Goal: Information Seeking & Learning: Learn about a topic

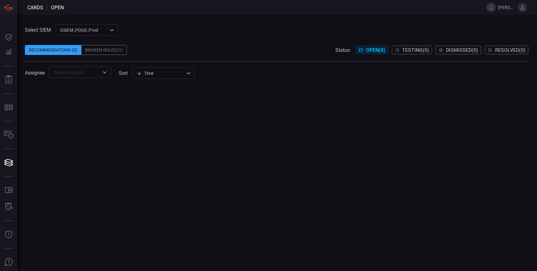
click at [111, 53] on div "Broken Rules (1)" at bounding box center [103, 50] width 45 height 10
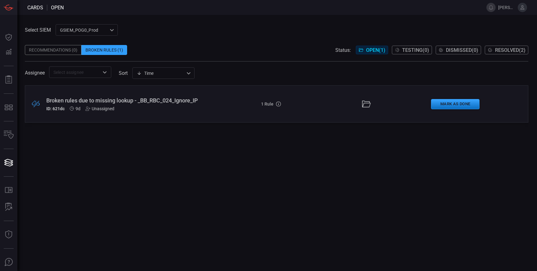
click at [505, 49] on span "Resolved ( 2 )" at bounding box center [510, 50] width 30 height 6
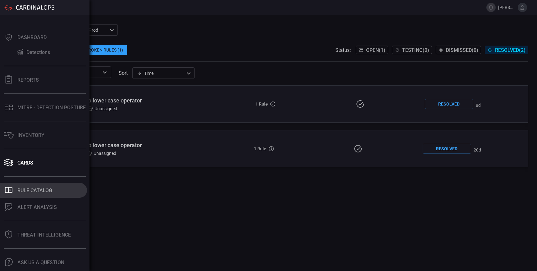
click at [40, 192] on div "Rule Catalog" at bounding box center [34, 191] width 35 height 6
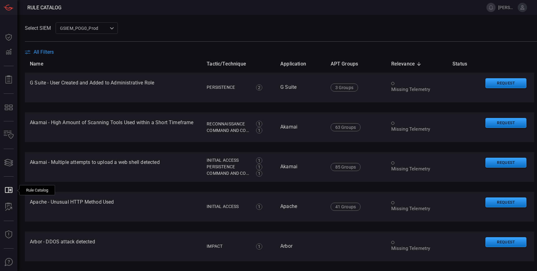
click at [41, 49] on span at bounding box center [281, 45] width 512 height 7
click at [41, 53] on span "All Filters" at bounding box center [44, 52] width 20 height 6
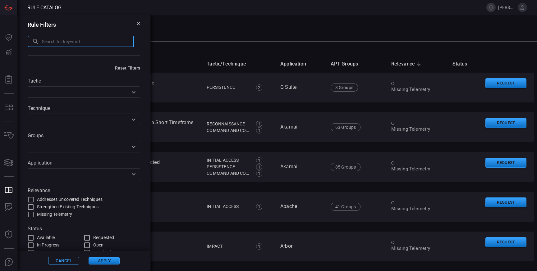
click at [58, 43] on input "text" at bounding box center [88, 42] width 92 height 12
type input "wiz"
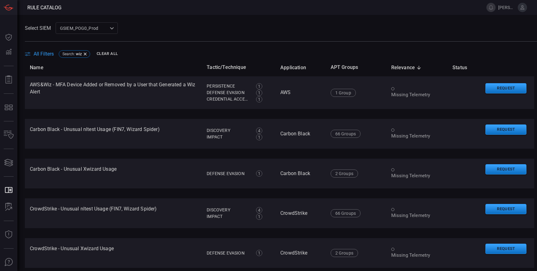
click at [47, 56] on span "All Filters" at bounding box center [44, 54] width 20 height 6
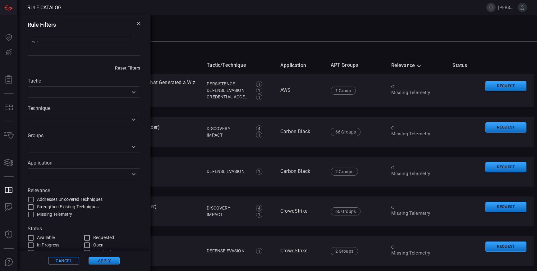
click at [52, 44] on input "wiz" at bounding box center [81, 42] width 106 height 12
type input "storage"
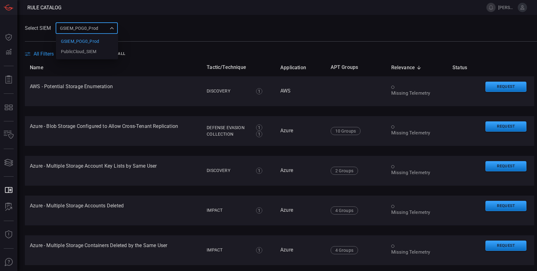
click at [109, 29] on div "GSIEM_POG0_Prod 0311ca00-2277-4bf1-be0d-c3c267188b0f GSIEM_POG0_Prod PublicClou…" at bounding box center [87, 28] width 62 height 12
click at [97, 51] on li "PublicCloud_SIEM" at bounding box center [87, 52] width 62 height 10
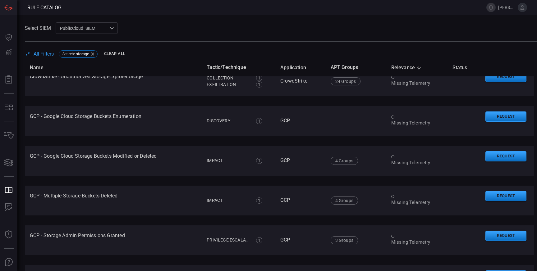
scroll to position [462, 0]
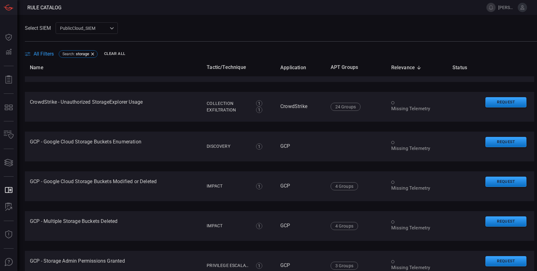
click at [102, 29] on div "PublicCloud_SIEM 8ed6eea0-8609-4ddf-8ede-269a33fe737f ​" at bounding box center [87, 28] width 62 height 12
click at [96, 42] on div "GSIEM_POG0_Prod" at bounding box center [80, 41] width 38 height 7
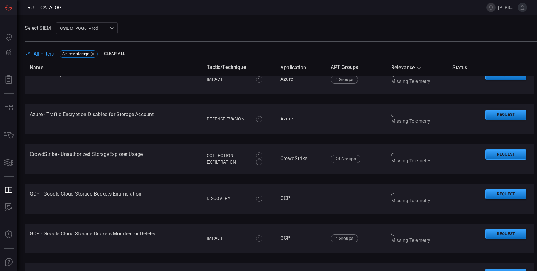
scroll to position [332, 0]
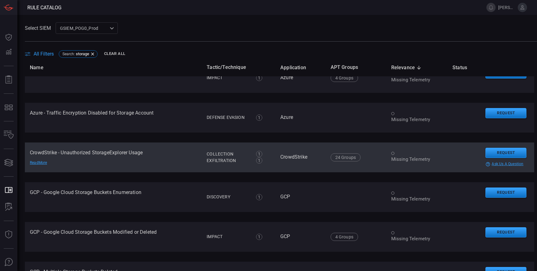
click at [40, 164] on div "Read More" at bounding box center [52, 162] width 44 height 5
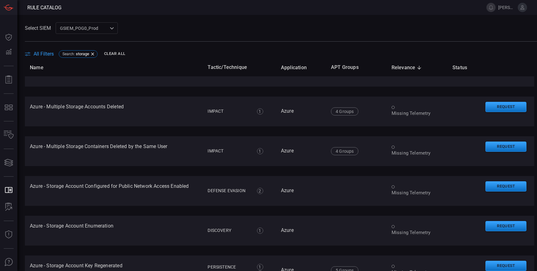
scroll to position [0, 0]
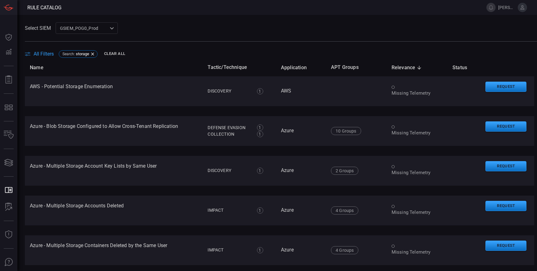
click at [44, 55] on span "All Filters" at bounding box center [44, 54] width 20 height 6
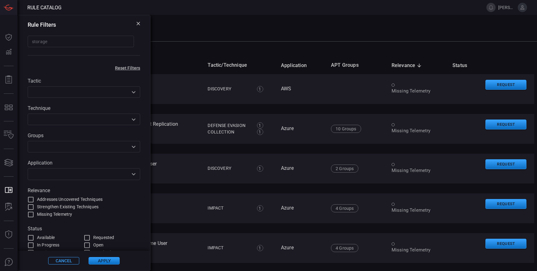
click at [49, 43] on input "storage" at bounding box center [81, 42] width 106 height 12
type input "paloalto"
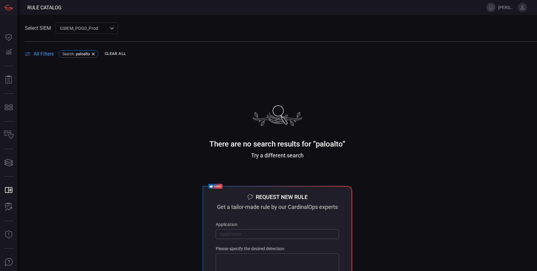
click at [50, 55] on span "All Filters" at bounding box center [44, 54] width 20 height 6
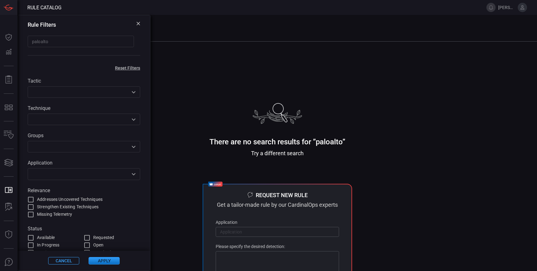
click at [51, 40] on input "paloalto" at bounding box center [81, 42] width 106 height 12
type input "firewall"
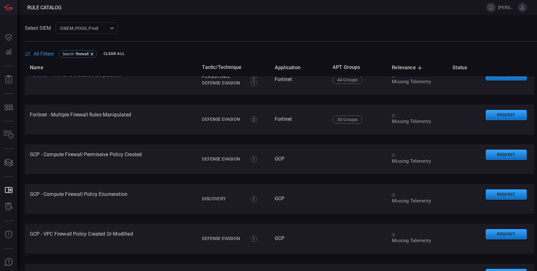
scroll to position [927, 0]
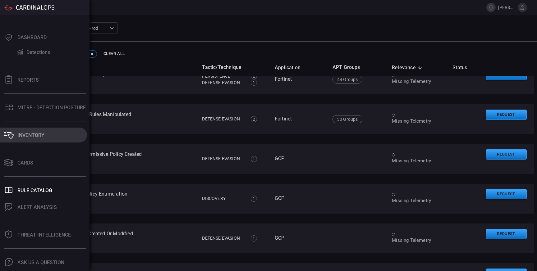
click at [28, 138] on button "Inventory" at bounding box center [43, 135] width 87 height 15
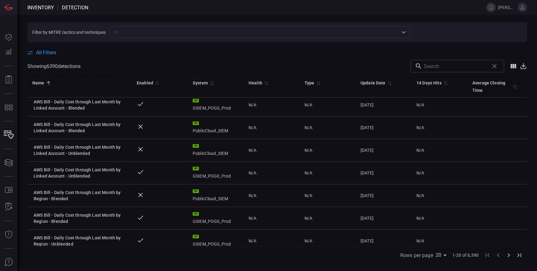
scroll to position [231, 0]
click at [160, 32] on input "text" at bounding box center [254, 32] width 287 height 8
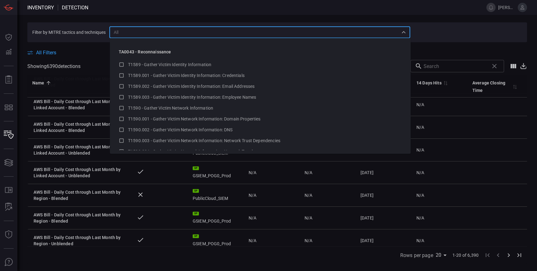
click at [160, 32] on input "text" at bounding box center [254, 32] width 287 height 8
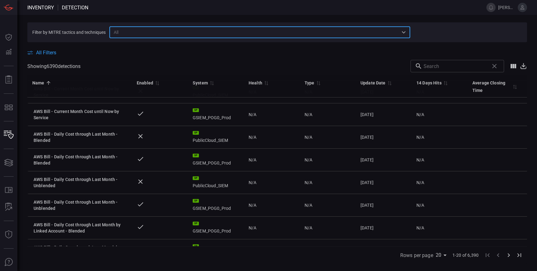
scroll to position [0, 0]
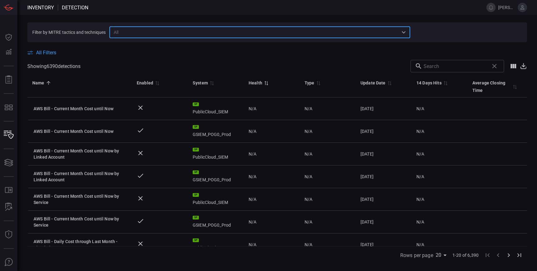
click at [263, 79] on div "Health 0" at bounding box center [259, 82] width 21 height 7
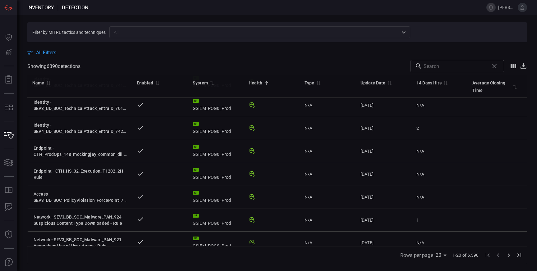
scroll to position [310, 0]
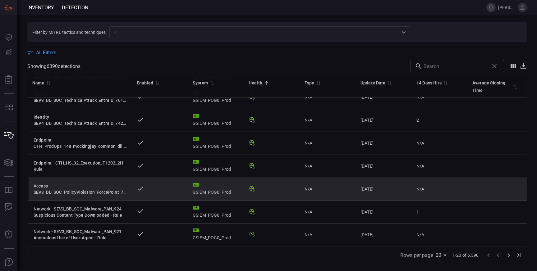
click at [252, 189] on icon at bounding box center [252, 189] width 4 height 4
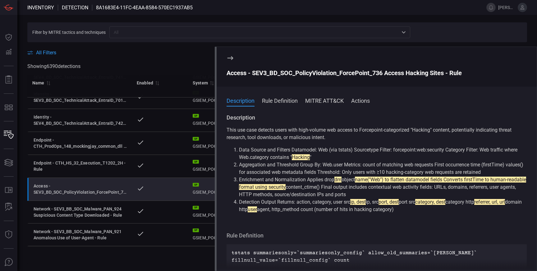
click at [247, 36] on input "text" at bounding box center [254, 32] width 287 height 8
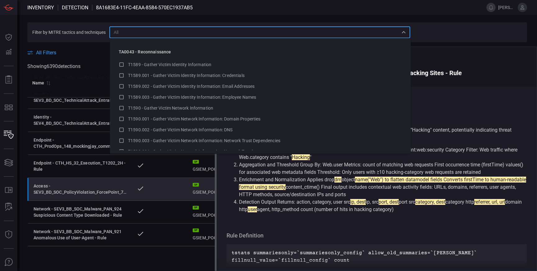
click at [82, 21] on div "Filter by MITRE tactics and techniques ​ All Filters Showing 6390 detection s ​…" at bounding box center [277, 143] width 520 height 256
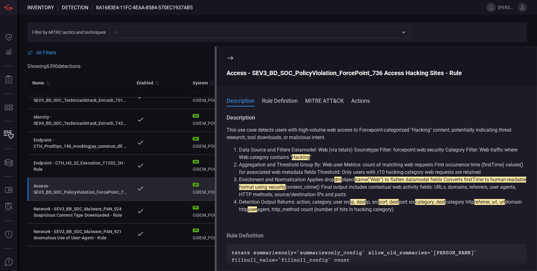
click at [103, 47] on span at bounding box center [277, 45] width 500 height 7
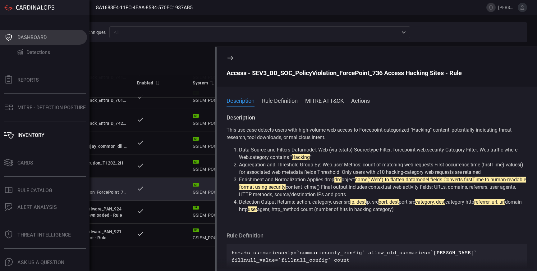
click at [20, 37] on div "Dashboard" at bounding box center [31, 38] width 29 height 6
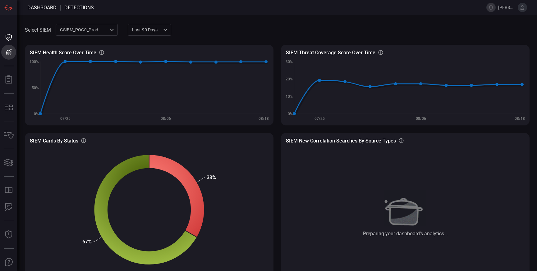
click at [82, 29] on div "GSIEM_POG0_Prod 0311ca00-2277-4bf1-be0d-c3c267188b0f ​" at bounding box center [87, 30] width 62 height 12
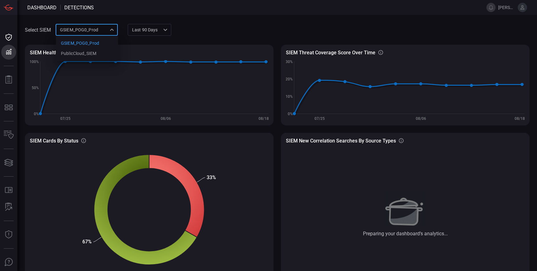
click at [9, 74] on div at bounding box center [268, 135] width 537 height 271
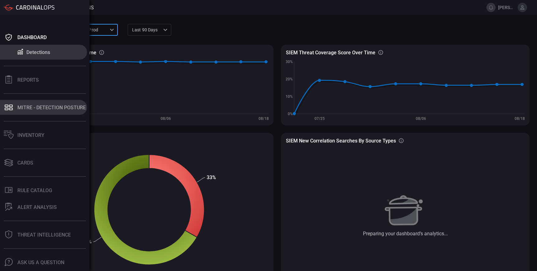
click at [39, 112] on button "MITRE - Detection Posture" at bounding box center [43, 107] width 87 height 15
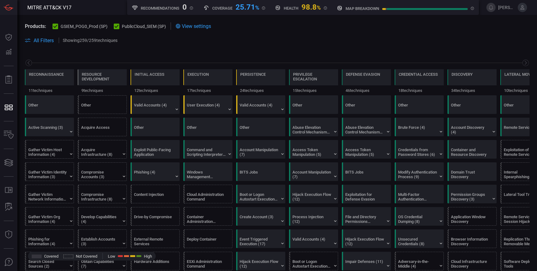
scroll to position [0, 81]
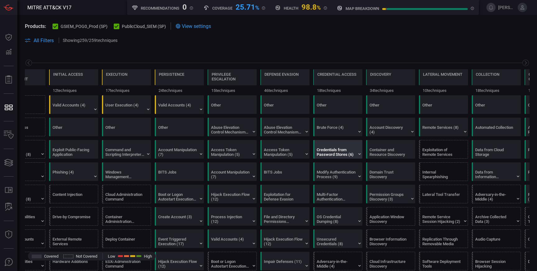
click at [330, 154] on div "Credentials from Password Stores (6)" at bounding box center [336, 152] width 39 height 9
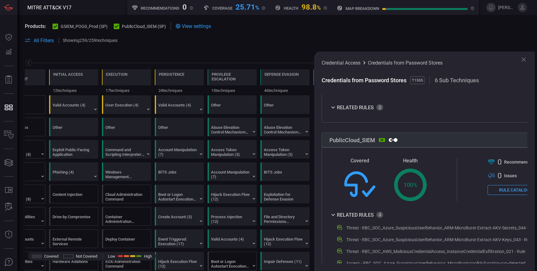
scroll to position [213, 0]
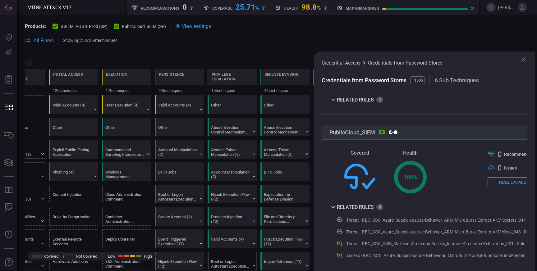
click at [267, 30] on span at bounding box center [277, 33] width 505 height 7
drag, startPoint x: 225, startPoint y: 10, endPoint x: 257, endPoint y: 10, distance: 32.0
click at [257, 10] on div "Coverage 25.71 %" at bounding box center [235, 7] width 62 height 8
drag, startPoint x: 293, startPoint y: 7, endPoint x: 319, endPoint y: 7, distance: 25.8
click at [319, 7] on div "Health 98.8 %" at bounding box center [301, 7] width 52 height 8
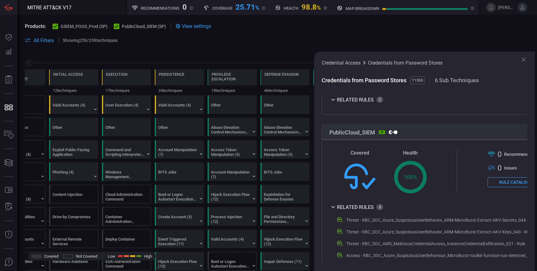
click at [183, 56] on div "Reconnaissance 11 techniques Resource Development 9 techniques Initial Access 1…" at bounding box center [277, 74] width 520 height 44
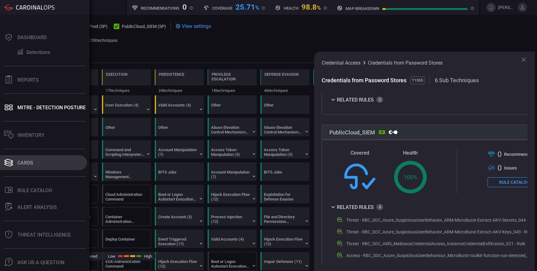
click at [28, 164] on div "Cards" at bounding box center [25, 163] width 16 height 6
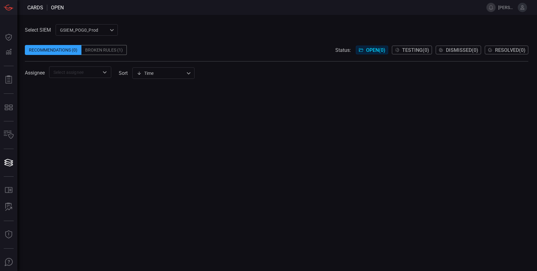
click at [111, 51] on div "Broken Rules (1)" at bounding box center [103, 50] width 45 height 10
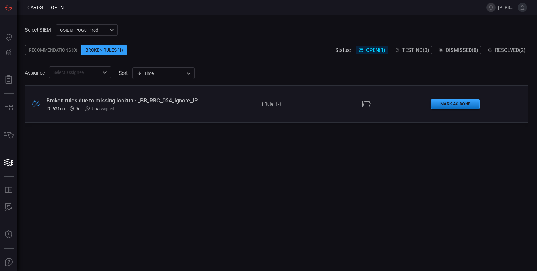
click at [217, 116] on div ".broken_cards_icon_0{fill:#39A4FF;} .broken_cards_icon_1{fill:none;stroke:#1918…" at bounding box center [277, 103] width 504 height 37
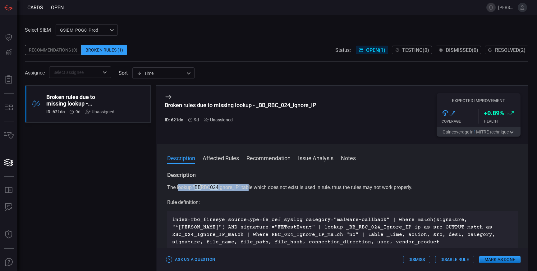
drag, startPoint x: 178, startPoint y: 189, endPoint x: 249, endPoint y: 190, distance: 70.9
click at [249, 190] on p "The lookup " BB RBC 024 Ignore_IP" table which does not exist is used in rule, …" at bounding box center [342, 187] width 351 height 7
drag, startPoint x: 275, startPoint y: 227, endPoint x: 336, endPoint y: 225, distance: 61.3
click at [336, 225] on p "index=rbc_fireeye sourcetype=fe_cef_syslog category="malware-callback" | where …" at bounding box center [342, 231] width 341 height 30
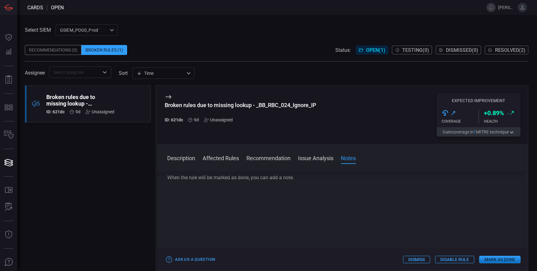
scroll to position [320, 0]
click at [500, 50] on span "Resolved ( 2 )" at bounding box center [510, 50] width 30 height 6
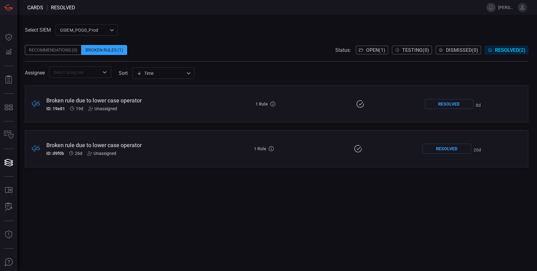
click at [141, 107] on div "ID: 19e81 19d Unassigned" at bounding box center [125, 108] width 159 height 5
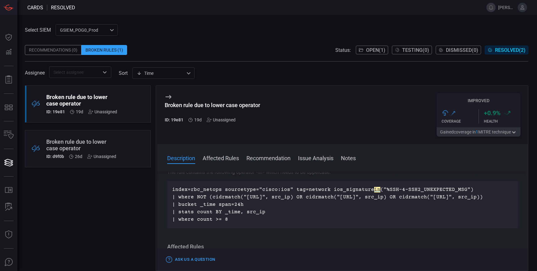
scroll to position [23, 0]
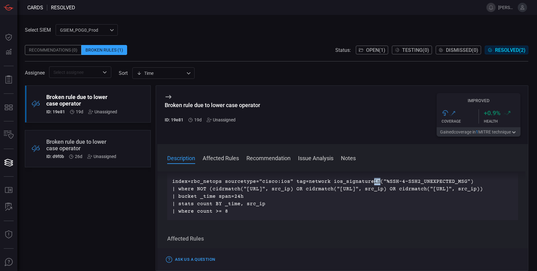
drag, startPoint x: 369, startPoint y: 182, endPoint x: 376, endPoint y: 182, distance: 7.2
click at [376, 182] on p "index=rbc_netops sourcetype="cisco:ios" tag=network ios_signature in ("%SSH-4-S…" at bounding box center [342, 196] width 341 height 37
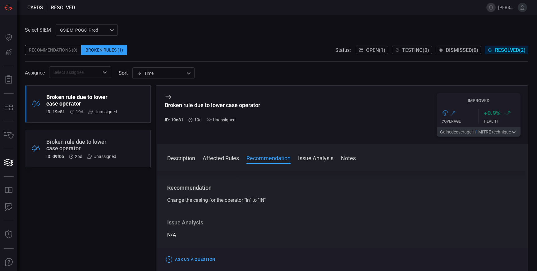
scroll to position [158, 0]
drag, startPoint x: 207, startPoint y: 210, endPoint x: 268, endPoint y: 211, distance: 61.2
click at [268, 207] on div "Change the casing for the operator "in" to "IN"" at bounding box center [342, 203] width 351 height 7
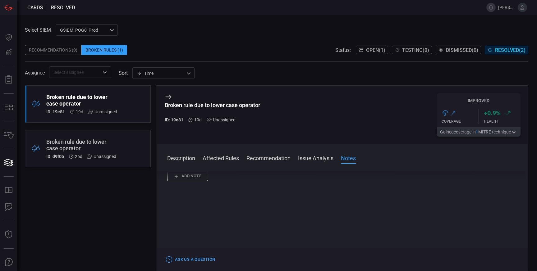
scroll to position [287, 0]
click at [121, 147] on div ".broken_cards_icon_0{fill:#39A4FF;} .broken_cards_icon_1{fill:none;stroke:#1918…" at bounding box center [88, 148] width 126 height 37
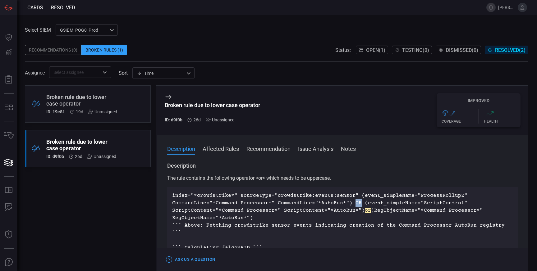
drag, startPoint x: 349, startPoint y: 203, endPoint x: 353, endPoint y: 203, distance: 4.4
drag, startPoint x: 361, startPoint y: 211, endPoint x: 366, endPoint y: 211, distance: 5.6
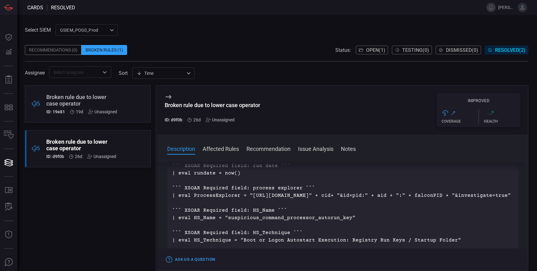
scroll to position [112, 0]
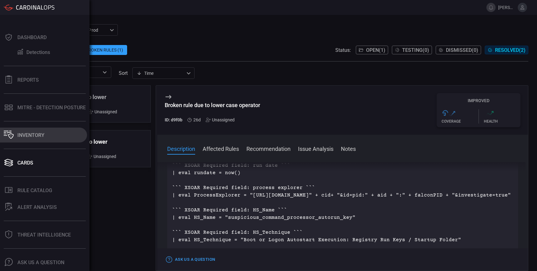
click at [42, 137] on div "Inventory" at bounding box center [30, 135] width 27 height 6
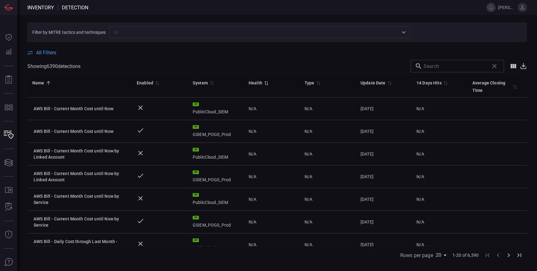
click at [257, 84] on div "Health" at bounding box center [256, 82] width 14 height 7
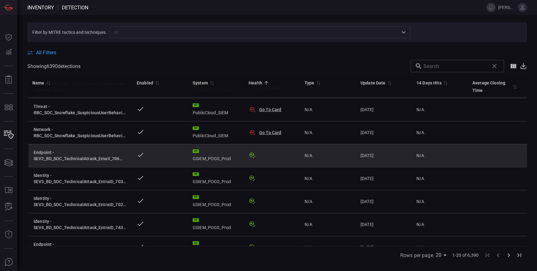
scroll to position [25, 0]
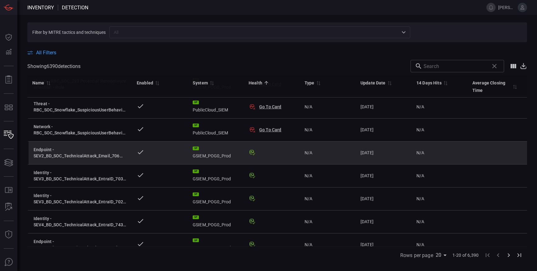
click at [254, 153] on icon at bounding box center [252, 152] width 7 height 7
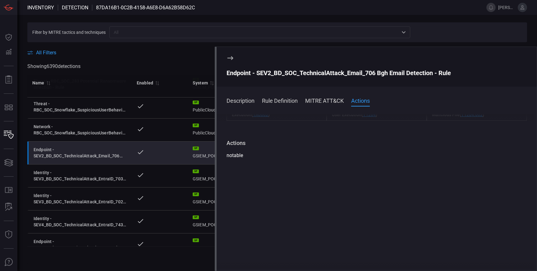
scroll to position [412, 0]
click at [192, 260] on div "Rows per page 20 20 1-20 of 6,390" at bounding box center [277, 254] width 500 height 17
click at [229, 60] on icon at bounding box center [230, 57] width 7 height 7
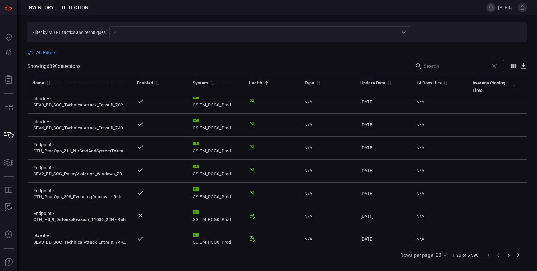
scroll to position [123, 0]
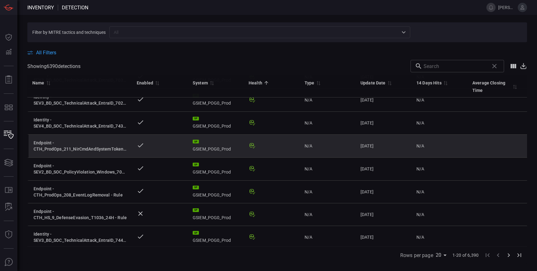
click at [252, 145] on icon at bounding box center [252, 145] width 4 height 4
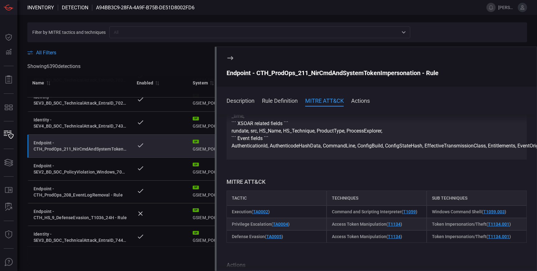
scroll to position [676, 0]
click at [364, 100] on button "Actions" at bounding box center [360, 100] width 19 height 7
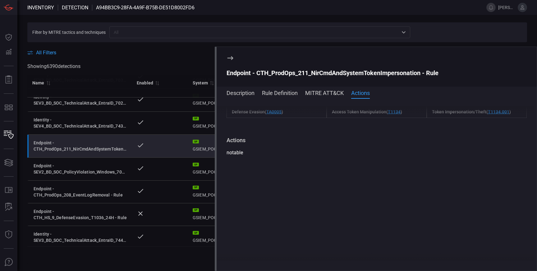
scroll to position [798, 0]
click at [321, 94] on button "MITRE ATT&CK" at bounding box center [324, 92] width 39 height 7
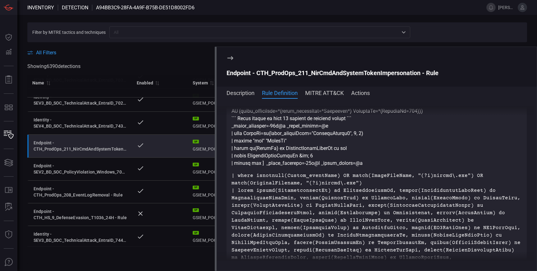
scroll to position [0, 0]
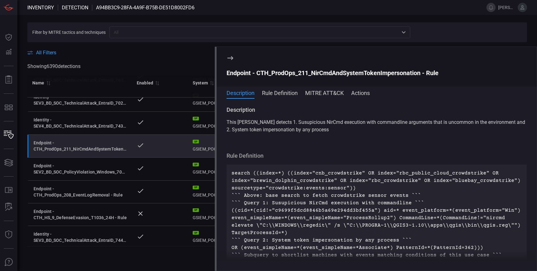
click at [188, 57] on span at bounding box center [277, 58] width 500 height 4
click at [183, 55] on div "All Filters" at bounding box center [277, 53] width 500 height 6
click at [231, 57] on icon at bounding box center [230, 57] width 7 height 7
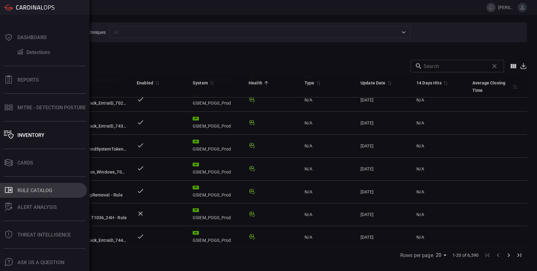
click at [24, 189] on div "Rule Catalog" at bounding box center [34, 191] width 35 height 6
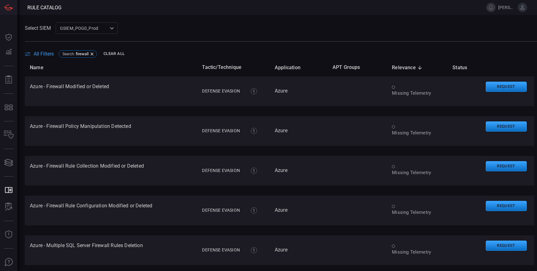
click at [41, 54] on span "All Filters" at bounding box center [44, 54] width 20 height 6
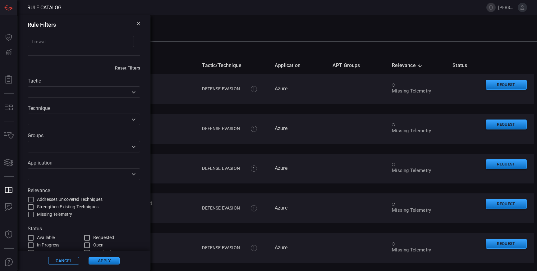
click at [58, 145] on input "text" at bounding box center [79, 147] width 99 height 8
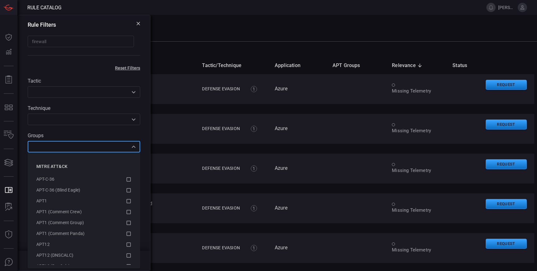
click at [138, 23] on icon at bounding box center [137, 23] width 3 height 3
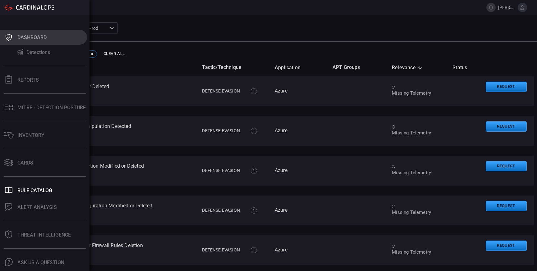
click at [29, 38] on div "Dashboard" at bounding box center [31, 38] width 29 height 6
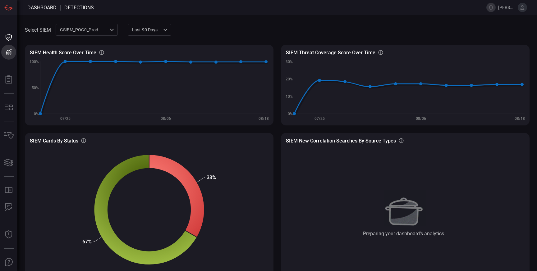
click at [500, 8] on span "[PERSON_NAME].[PERSON_NAME]" at bounding box center [506, 7] width 17 height 5
click at [528, 7] on span at bounding box center [532, 7] width 10 height 15
click at [523, 7] on icon at bounding box center [523, 7] width 4 height 4
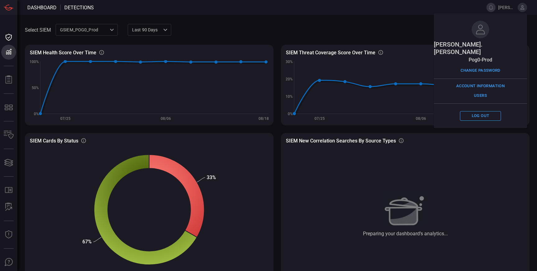
click at [71, 9] on span "Detections" at bounding box center [79, 8] width 30 height 6
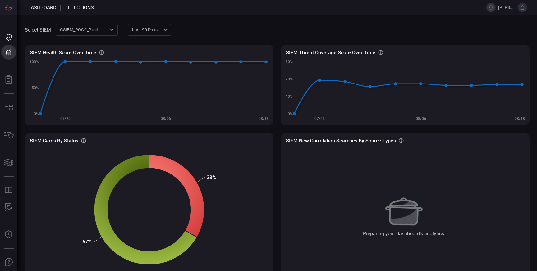
click at [47, 7] on span "Dashboard" at bounding box center [41, 8] width 29 height 6
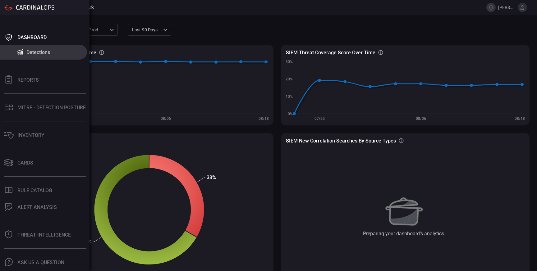
scroll to position [16, 0]
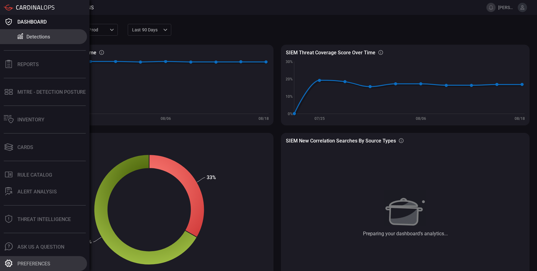
click at [23, 264] on div "Preferences" at bounding box center [33, 264] width 33 height 6
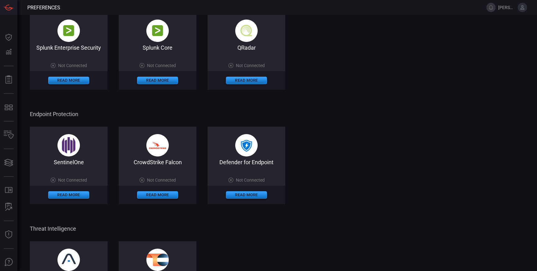
scroll to position [259, 0]
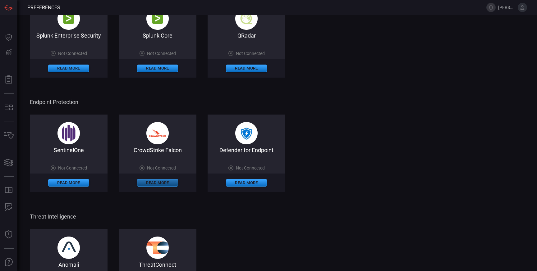
click at [163, 183] on button "Read More" at bounding box center [157, 182] width 41 height 7
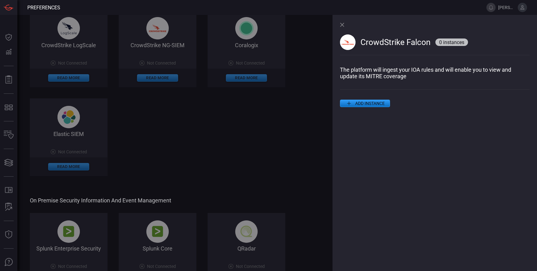
scroll to position [219, 0]
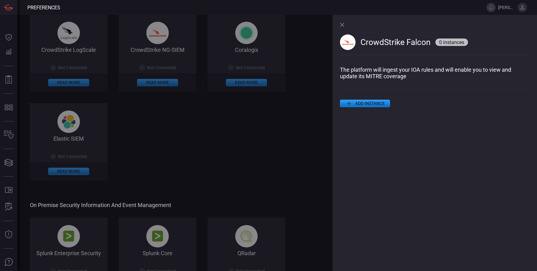
click at [168, 85] on div "Splunk Enterprise Security on Cloud 2 instance s 2 Connected Read More Splunk C…" at bounding box center [184, 8] width 308 height 344
click at [167, 85] on div "Splunk Enterprise Security on Cloud 2 instance s 2 Connected Read More Splunk C…" at bounding box center [184, 8] width 308 height 344
click at [172, 82] on div "Splunk Enterprise Security on Cloud 2 instance s 2 Connected Read More Splunk C…" at bounding box center [184, 8] width 308 height 344
click at [342, 24] on icon at bounding box center [342, 25] width 4 height 4
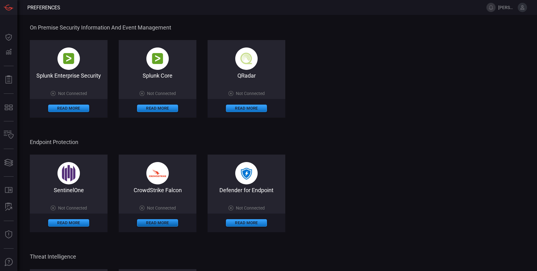
click at [164, 223] on button "Read More" at bounding box center [157, 222] width 41 height 7
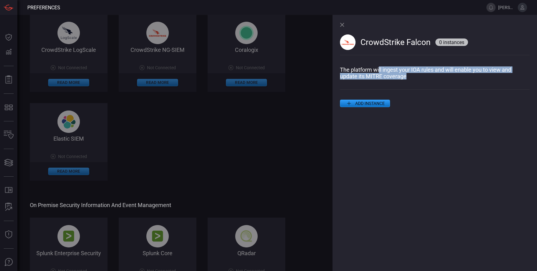
drag, startPoint x: 379, startPoint y: 70, endPoint x: 422, endPoint y: 77, distance: 43.9
click at [422, 77] on p "The platform will ingest your IOA rules and will enable you to view and update …" at bounding box center [435, 73] width 190 height 13
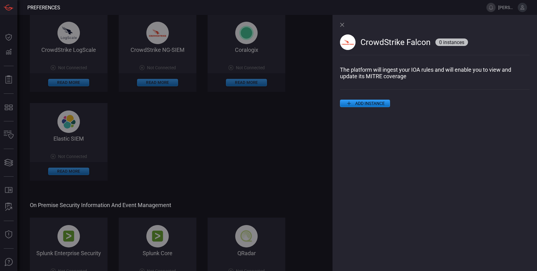
click at [271, 134] on div "Splunk Enterprise Security on Cloud 2 instance s 2 Connected Read More Splunk C…" at bounding box center [184, 8] width 308 height 344
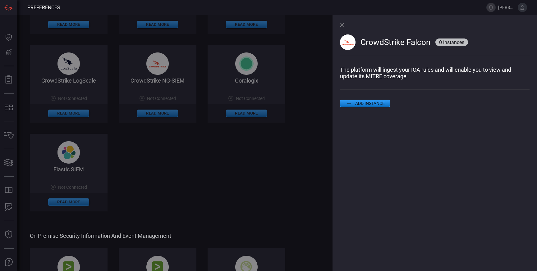
scroll to position [183, 0]
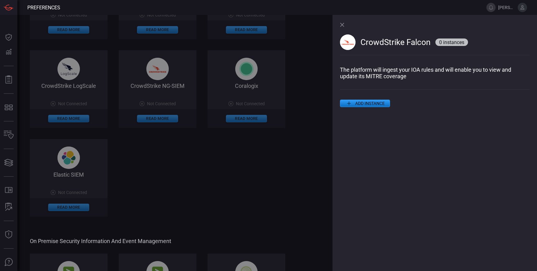
click at [175, 121] on div "Splunk Enterprise Security on Cloud 2 instance s 2 Connected Read More Splunk C…" at bounding box center [184, 45] width 308 height 344
click at [166, 119] on div "Splunk Enterprise Security on Cloud 2 instance s 2 Connected Read More Splunk C…" at bounding box center [184, 45] width 308 height 344
click at [342, 25] on icon at bounding box center [342, 25] width 4 height 4
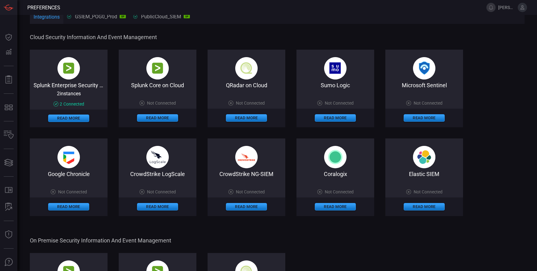
scroll to position [0, 0]
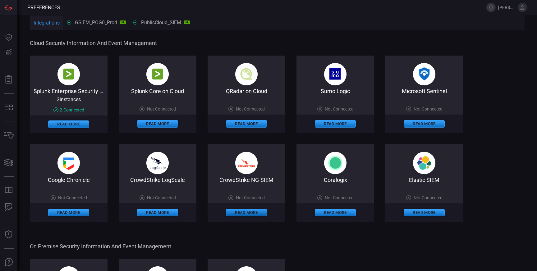
click at [250, 215] on button "Read More" at bounding box center [246, 212] width 41 height 7
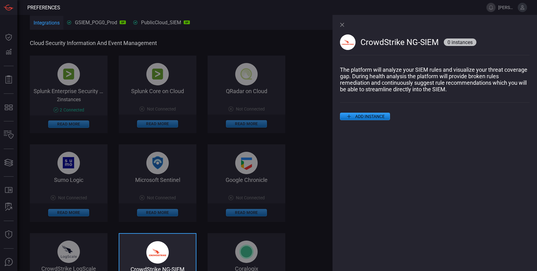
click at [319, 141] on div "Splunk Enterprise Security on Cloud 2 instance s 2 Connected Read More Splunk C…" at bounding box center [184, 228] width 308 height 344
click at [343, 25] on icon at bounding box center [342, 25] width 4 height 4
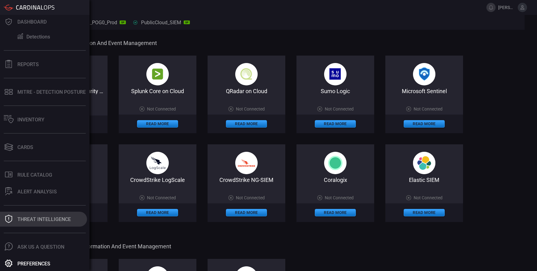
click at [47, 219] on div "Threat Intelligence" at bounding box center [43, 220] width 53 height 6
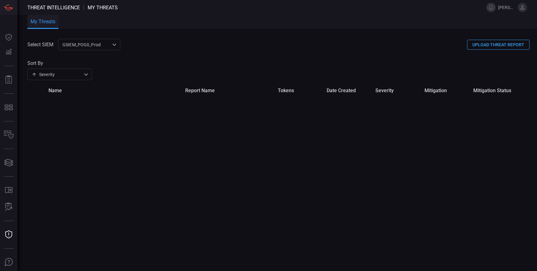
click at [509, 43] on button "UPLOAD THREAT REPORT" at bounding box center [498, 45] width 62 height 10
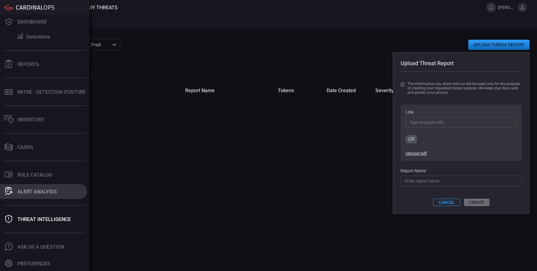
click at [44, 196] on button "ALERT ANALYSIS" at bounding box center [43, 191] width 87 height 15
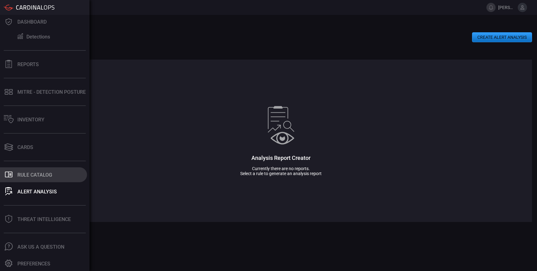
click at [71, 181] on button ".st0_rule_catalog_icon{fill: currentColor;} Rule Catalog" at bounding box center [43, 175] width 87 height 15
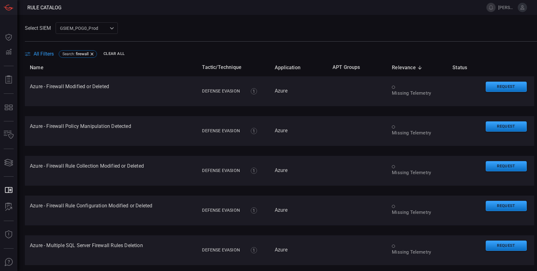
click at [44, 54] on span "All Filters" at bounding box center [44, 54] width 20 height 6
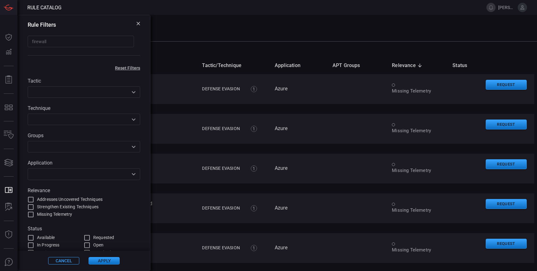
scroll to position [6, 0]
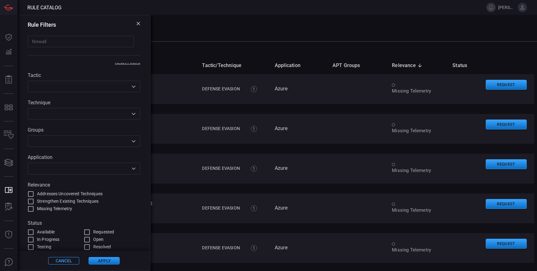
click at [50, 139] on input "text" at bounding box center [79, 141] width 99 height 8
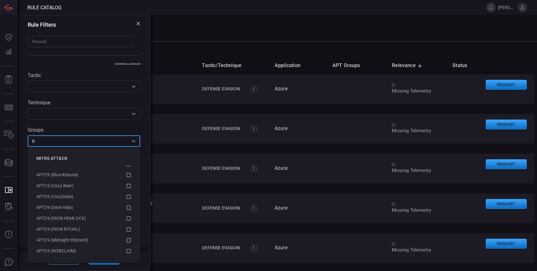
scroll to position [0, 0]
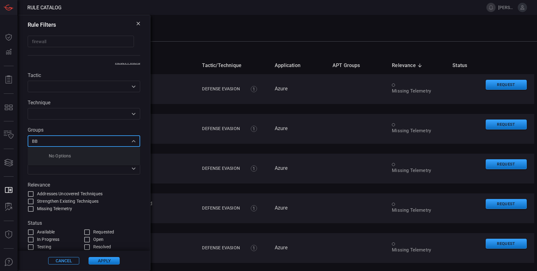
type input "B"
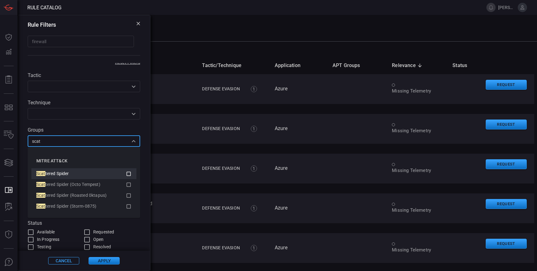
click at [130, 175] on icon at bounding box center [129, 174] width 4 height 4
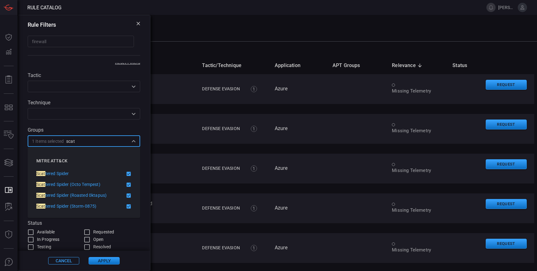
type input "scat"
click at [100, 262] on button "Apply" at bounding box center [104, 260] width 31 height 7
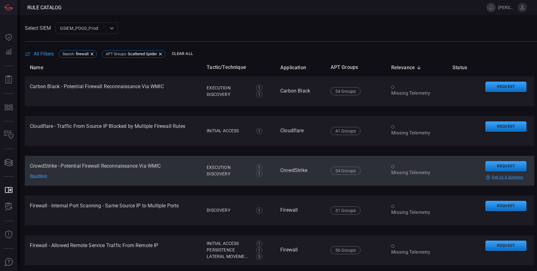
click at [35, 176] on div "Read More" at bounding box center [52, 176] width 44 height 5
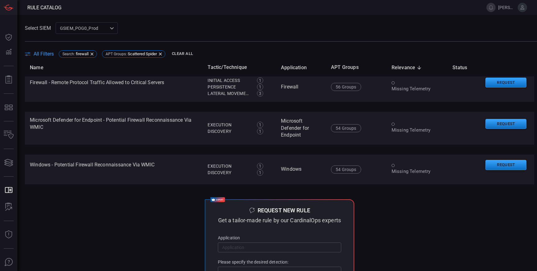
scroll to position [464, 0]
click at [29, 53] on icon at bounding box center [28, 54] width 6 height 4
